Goal: Information Seeking & Learning: Learn about a topic

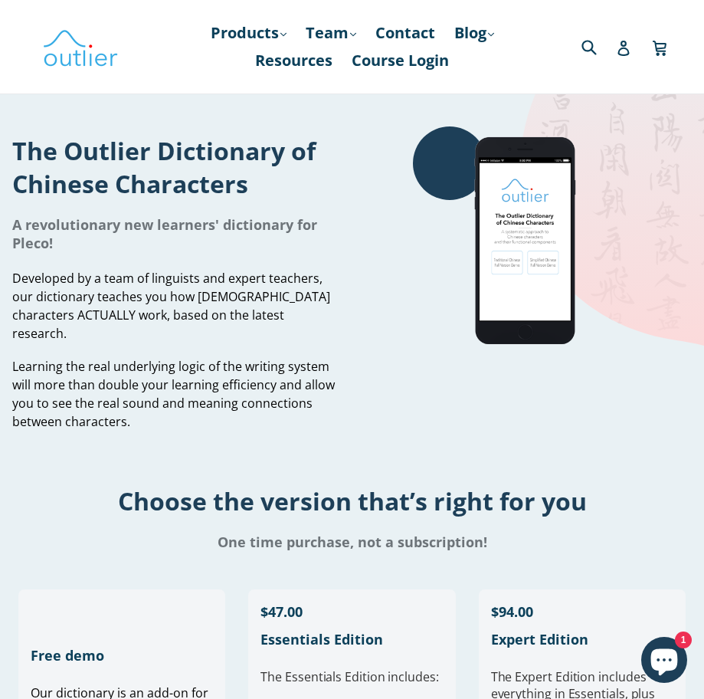
drag, startPoint x: 305, startPoint y: 193, endPoint x: 310, endPoint y: 367, distance: 174.1
click at [310, 367] on div "The Outlier Dictionary of Chinese Characters A revolutionary new learners' dict…" at bounding box center [176, 283] width 329 height 314
click at [319, 421] on div "The Outlier Dictionary of Chinese Characters A revolutionary new learners' dict…" at bounding box center [176, 283] width 329 height 314
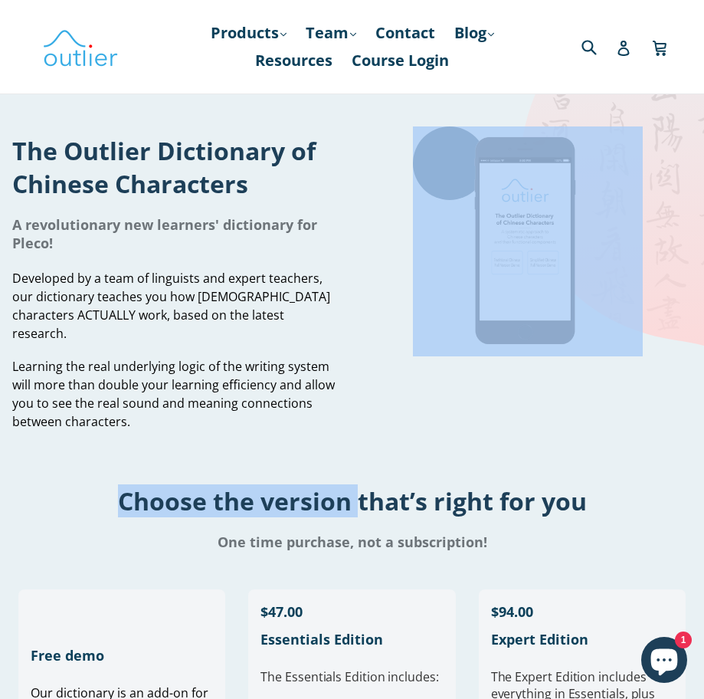
drag, startPoint x: 319, startPoint y: 421, endPoint x: 261, endPoint y: 444, distance: 61.9
click at [261, 444] on div "Choose the version that’s right for you One time purchase, not a subscription!" at bounding box center [352, 505] width 704 height 131
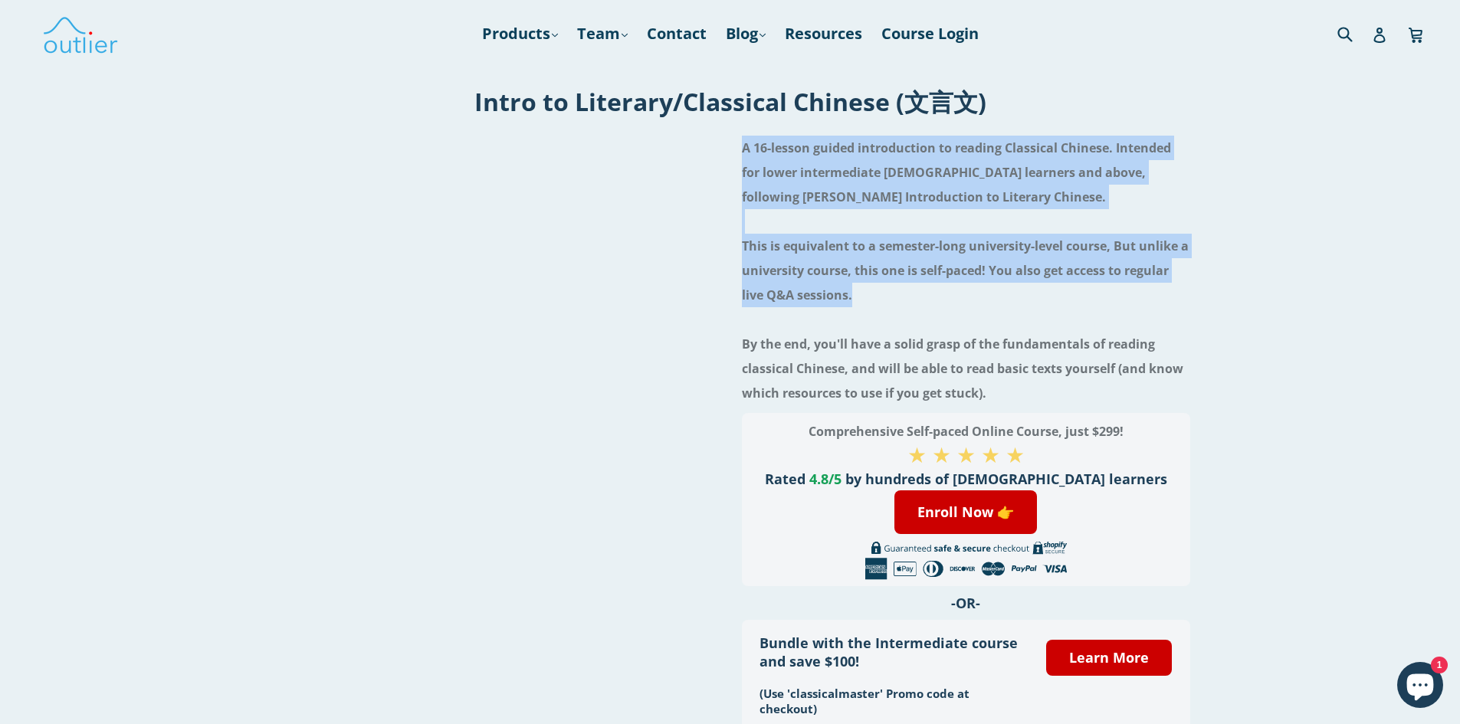
drag, startPoint x: 1046, startPoint y: 287, endPoint x: 998, endPoint y: 192, distance: 105.6
click at [998, 192] on h4 "A 16-lesson guided introduction to reading Classical Chinese. Intended for lowe…" at bounding box center [966, 271] width 448 height 270
click at [1011, 256] on h4 "A 16-lesson guided introduction to reading Classical Chinese. Intended for lowe…" at bounding box center [966, 271] width 448 height 270
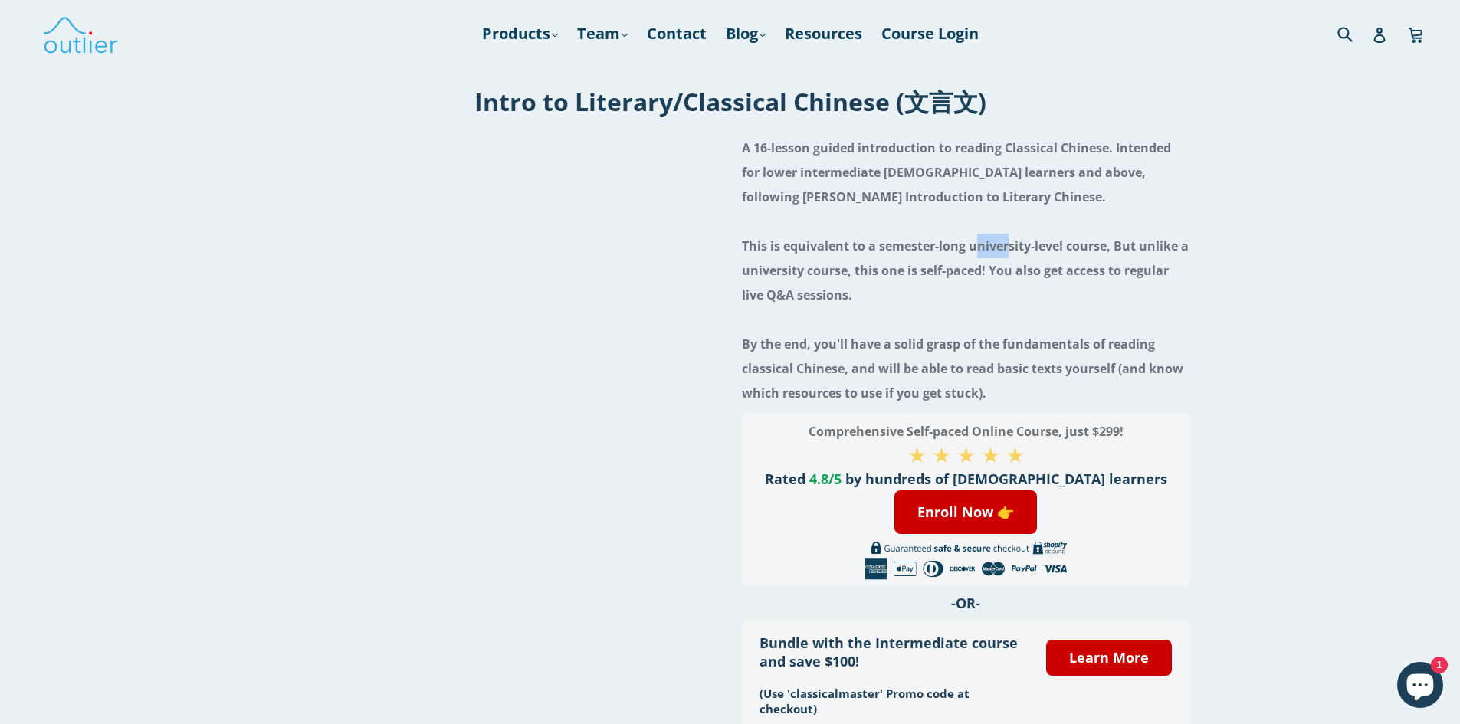
drag, startPoint x: 1011, startPoint y: 256, endPoint x: 976, endPoint y: 237, distance: 40.1
click at [976, 237] on h4 "A 16-lesson guided introduction to reading Classical Chinese. Intended for lowe…" at bounding box center [966, 271] width 448 height 270
click at [1009, 310] on h4 "A 16-lesson guided introduction to reading Classical Chinese. Intended for lowe…" at bounding box center [966, 271] width 448 height 270
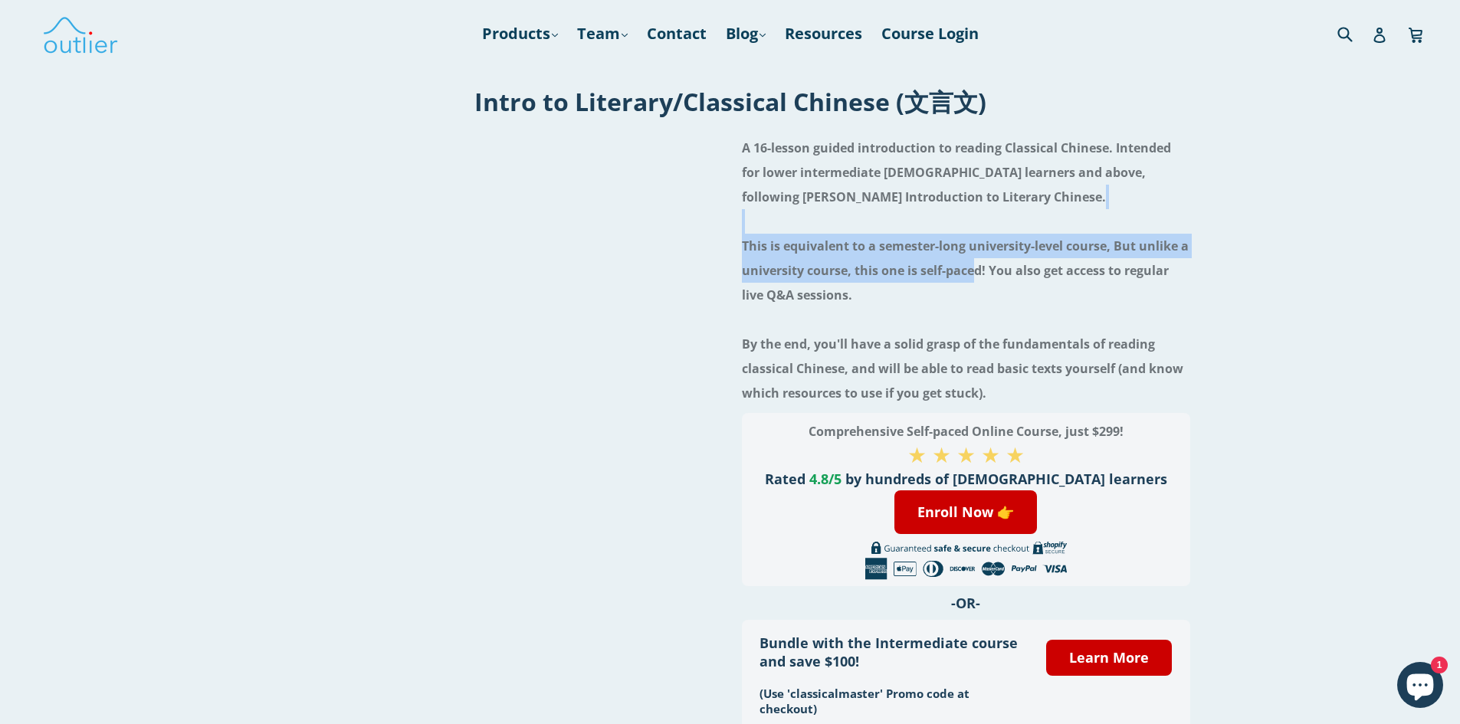
drag, startPoint x: 947, startPoint y: 211, endPoint x: 973, endPoint y: 277, distance: 71.6
click at [973, 277] on h4 "A 16-lesson guided introduction to reading Classical Chinese. Intended for lowe…" at bounding box center [966, 271] width 448 height 270
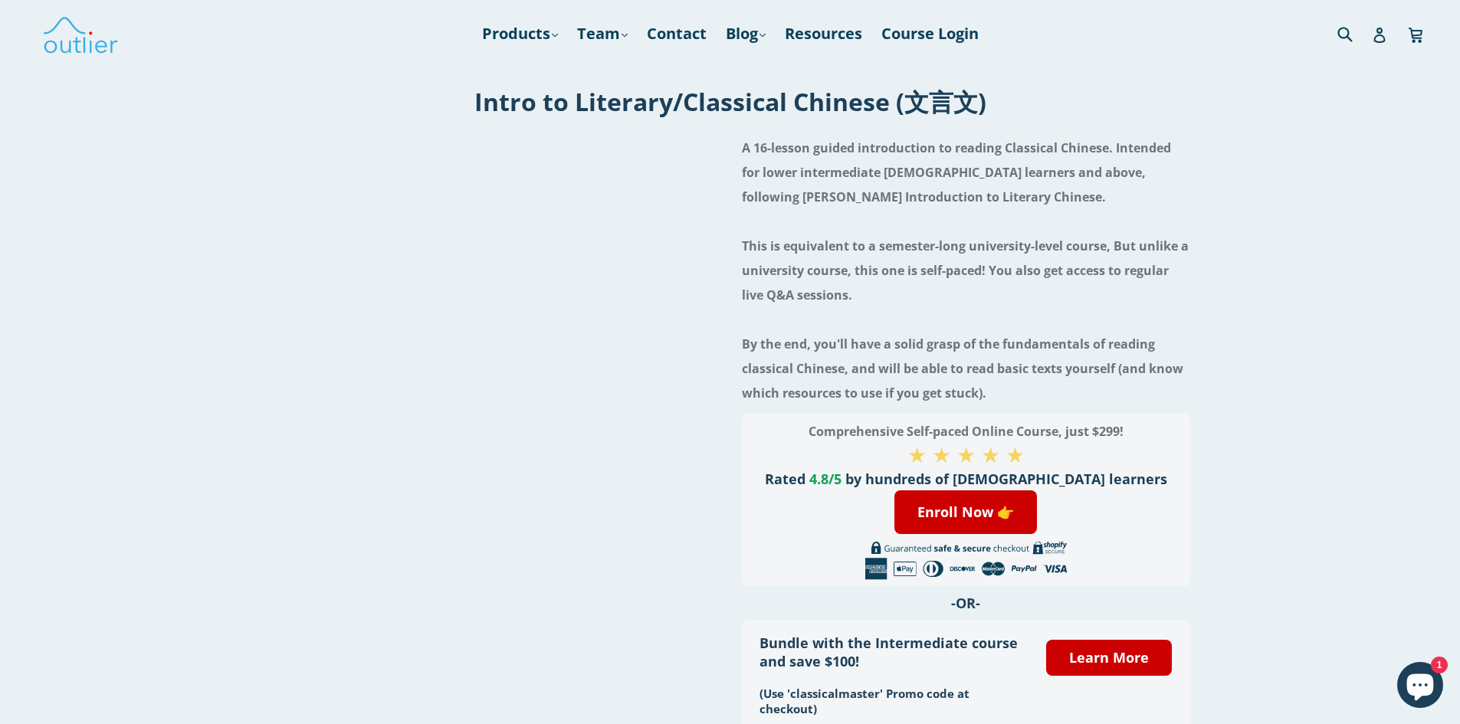
click at [1029, 299] on h4 "A 16-lesson guided introduction to reading Classical Chinese. Intended for lowe…" at bounding box center [966, 271] width 448 height 270
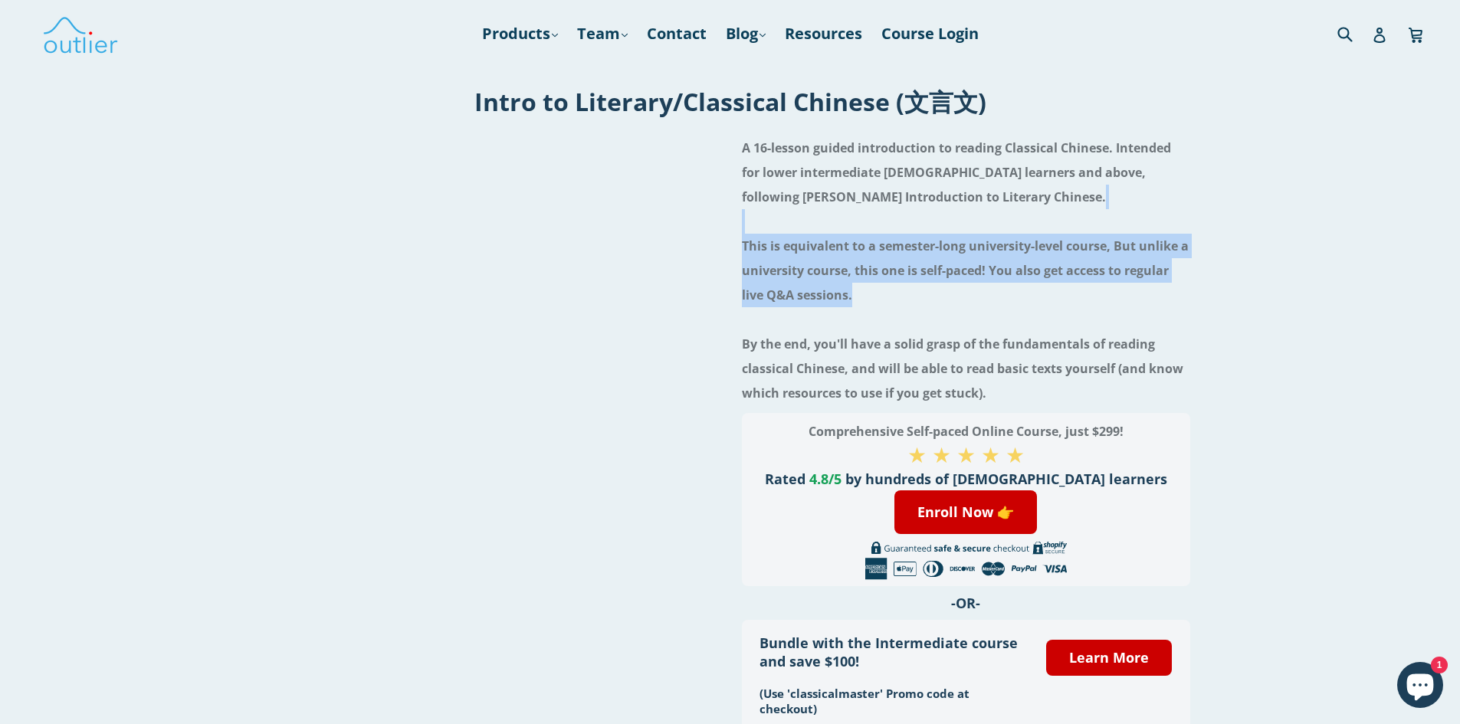
drag, startPoint x: 1029, startPoint y: 299, endPoint x: 990, endPoint y: 222, distance: 86.0
click at [990, 222] on h4 "A 16-lesson guided introduction to reading Classical Chinese. Intended for lowe…" at bounding box center [966, 271] width 448 height 270
click at [1080, 226] on h4 "A 16-lesson guided introduction to reading Classical Chinese. Intended for lowe…" at bounding box center [966, 271] width 448 height 270
drag, startPoint x: 1080, startPoint y: 226, endPoint x: 1091, endPoint y: 291, distance: 65.3
click at [1091, 291] on h4 "A 16-lesson guided introduction to reading Classical Chinese. Intended for lowe…" at bounding box center [966, 271] width 448 height 270
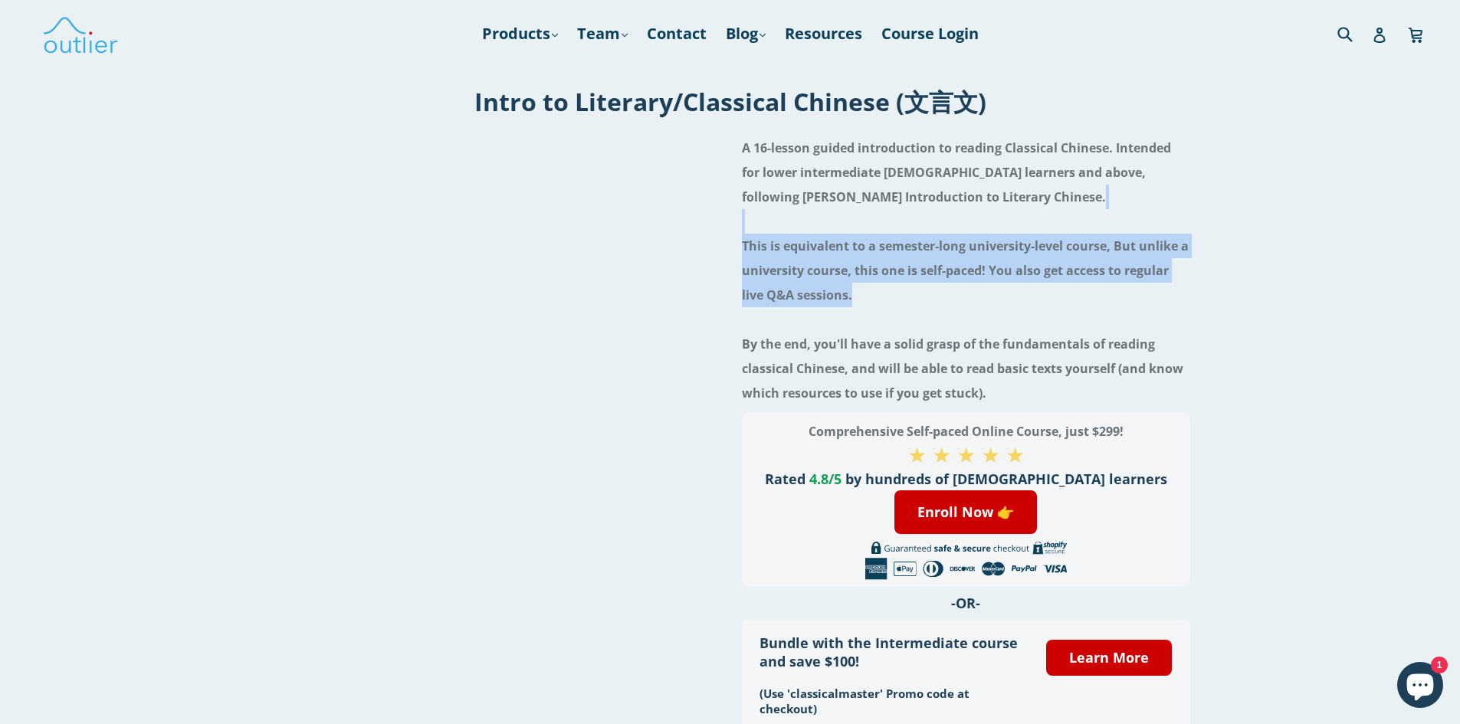
click at [1147, 288] on h4 "A 16-lesson guided introduction to reading Classical Chinese. Intended for lowe…" at bounding box center [966, 271] width 448 height 270
